Goal: Information Seeking & Learning: Understand process/instructions

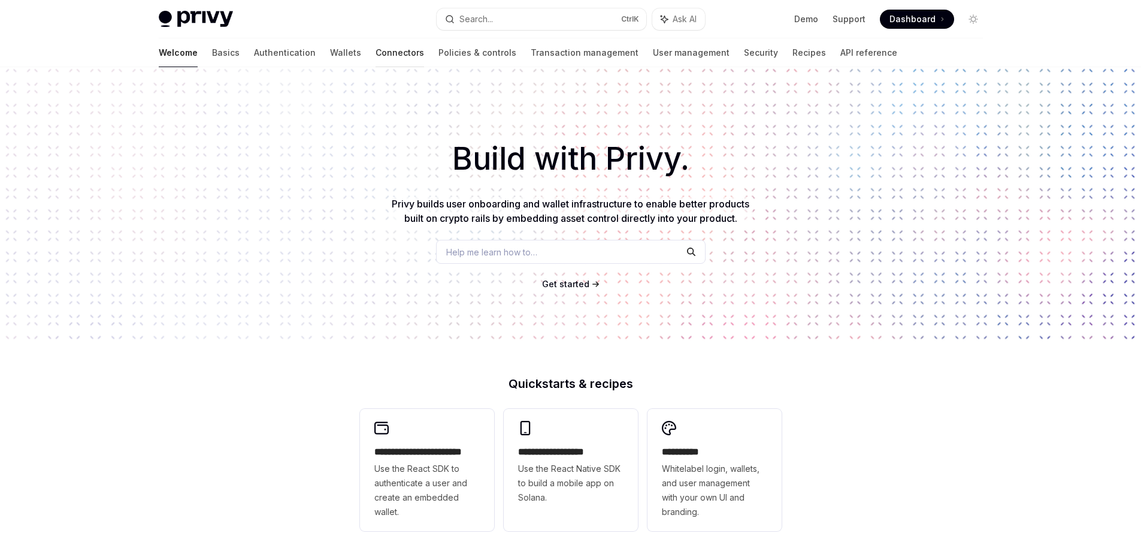
click at [376, 57] on link "Connectors" at bounding box center [400, 52] width 49 height 29
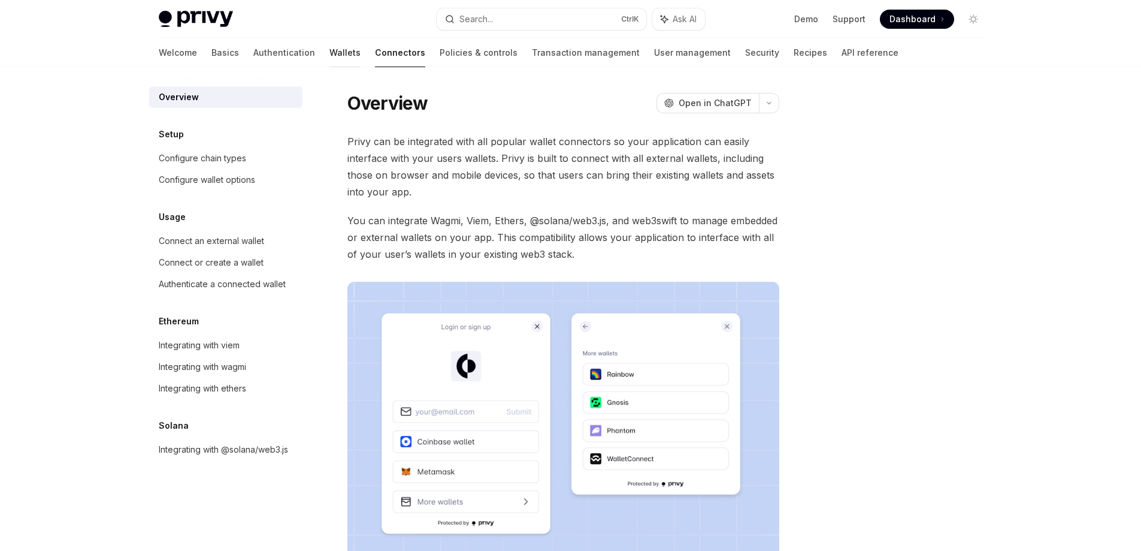
click at [330, 48] on link "Wallets" at bounding box center [345, 52] width 31 height 29
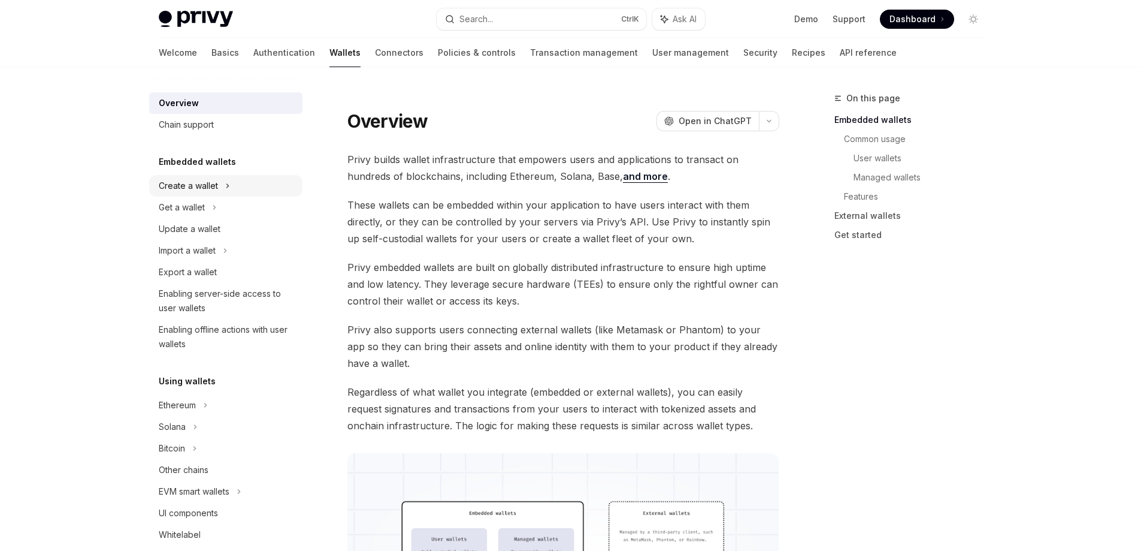
click at [234, 190] on div "Create a wallet" at bounding box center [225, 186] width 153 height 22
type textarea "*"
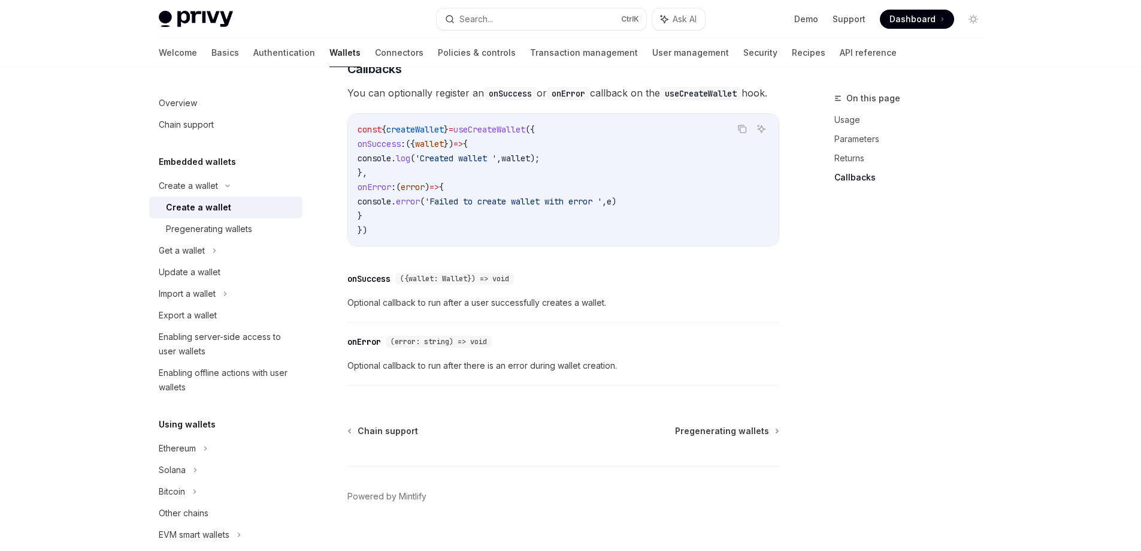
scroll to position [883, 0]
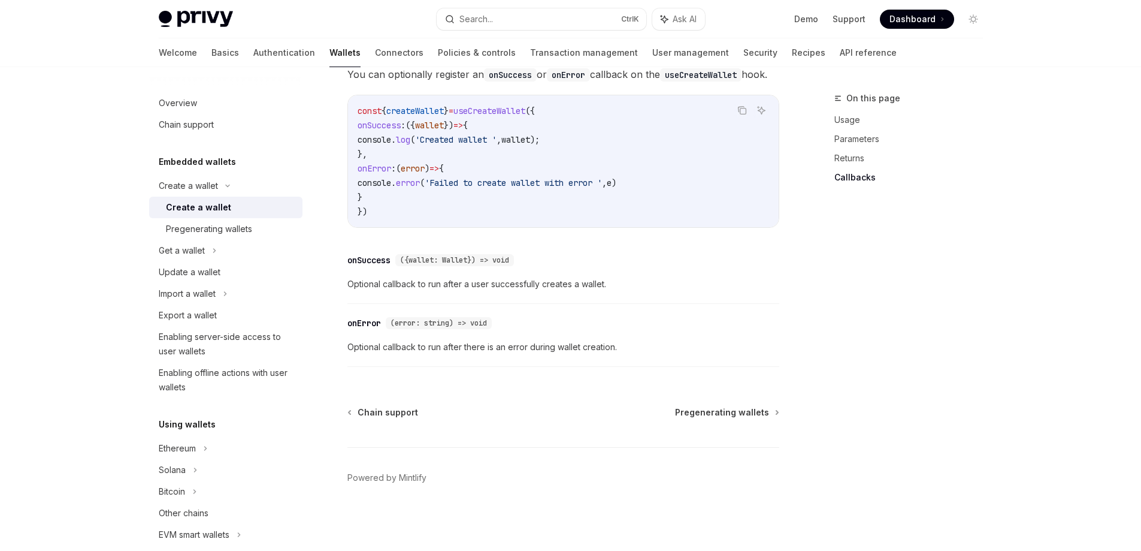
click at [920, 28] on span at bounding box center [917, 19] width 74 height 19
